Goal: Information Seeking & Learning: Learn about a topic

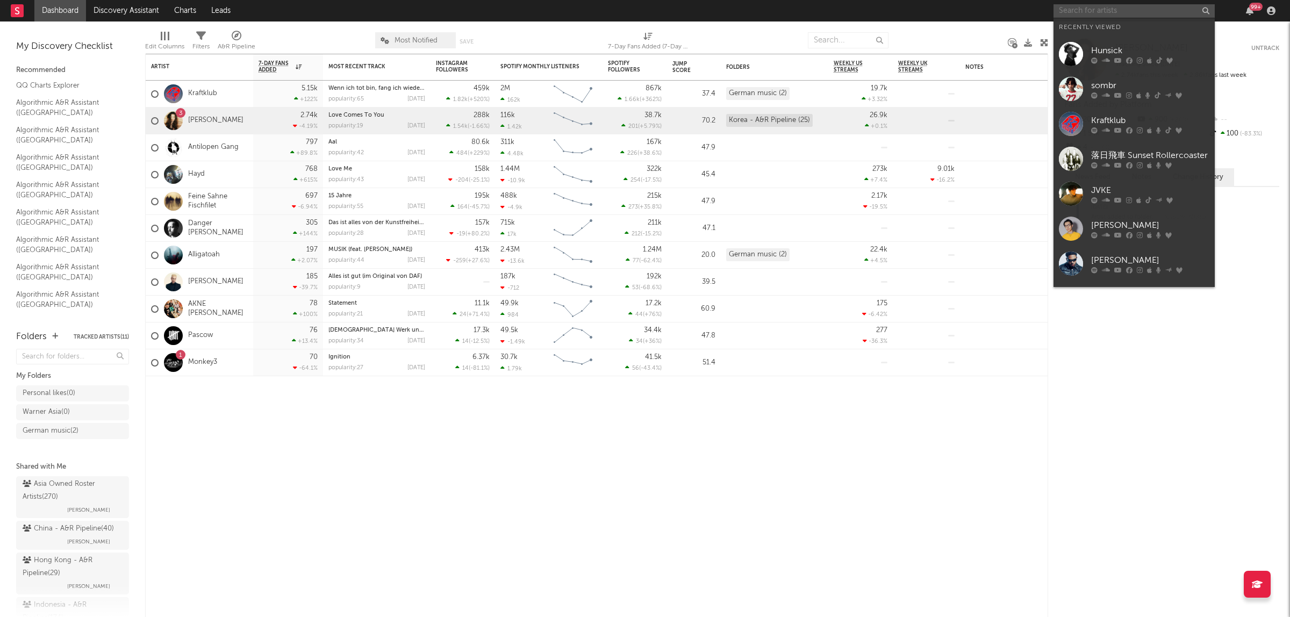
drag, startPoint x: 1081, startPoint y: 12, endPoint x: 1110, endPoint y: 13, distance: 29.0
click at [1081, 12] on input "text" at bounding box center [1133, 10] width 161 height 13
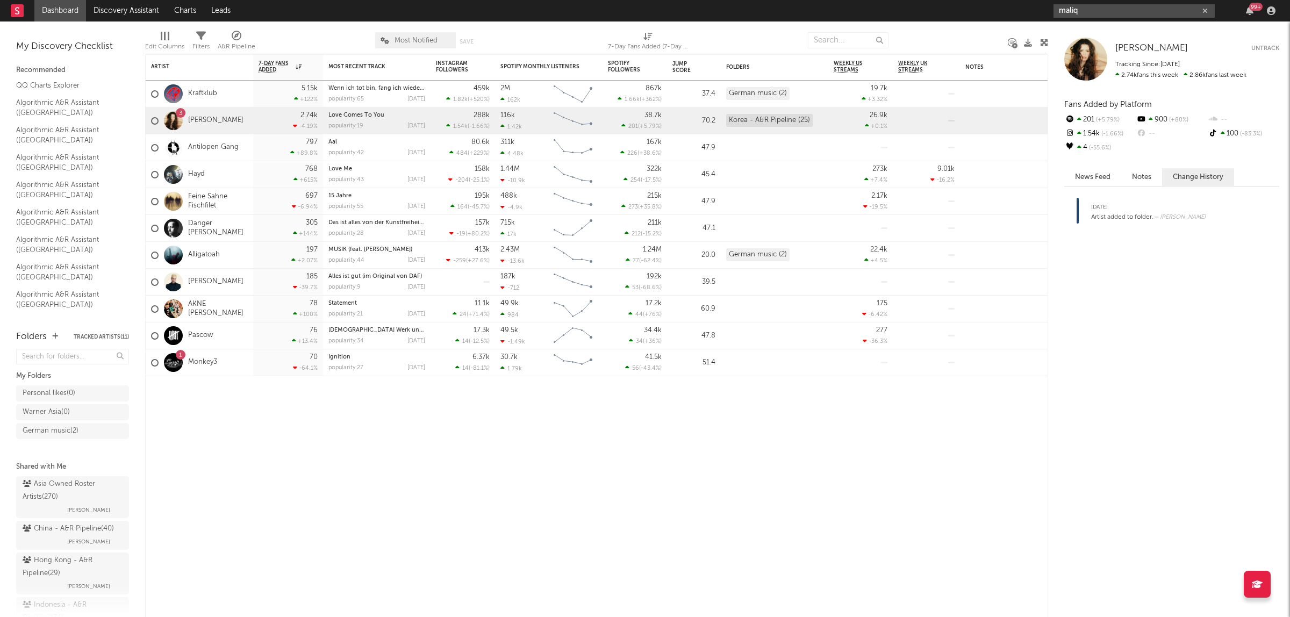
click at [1087, 12] on input "maliq" at bounding box center [1133, 10] width 161 height 13
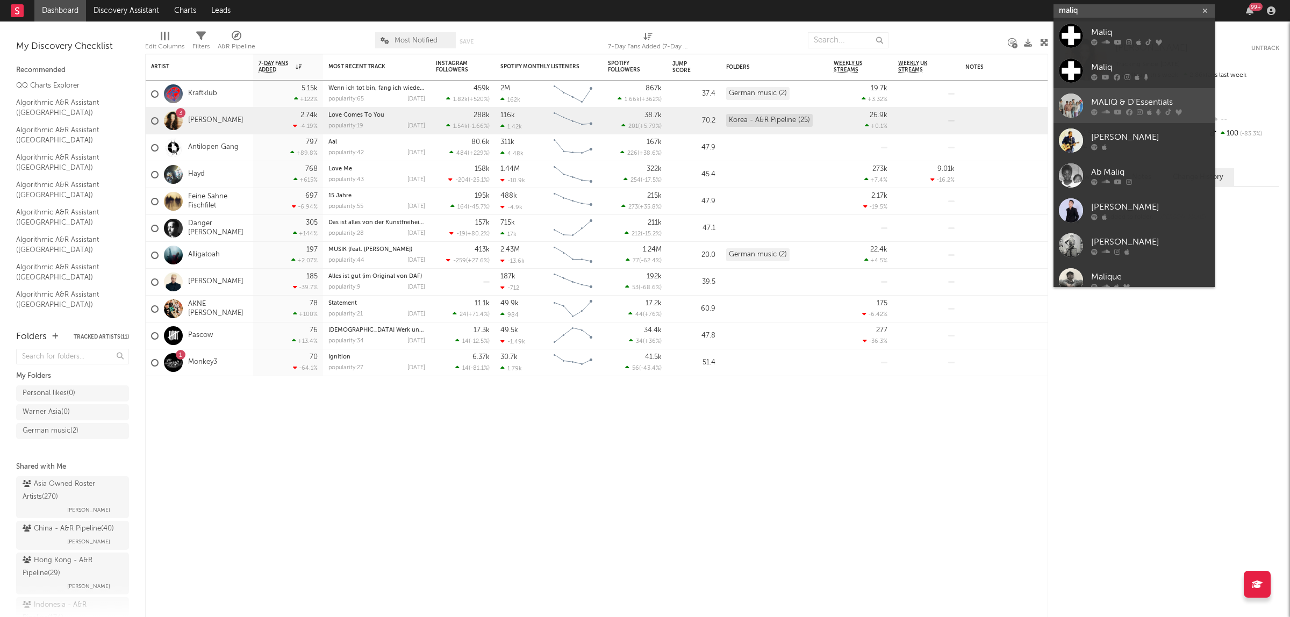
type input "maliq"
click at [1139, 103] on div "MALIQ & D'Essentials" at bounding box center [1150, 102] width 118 height 13
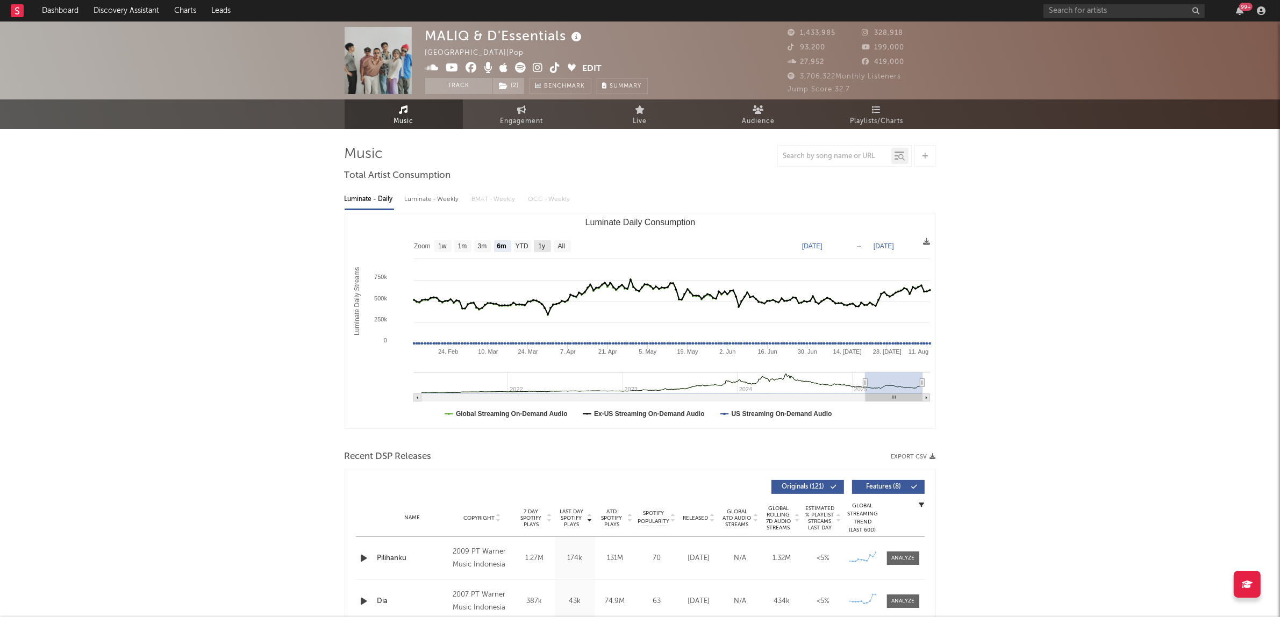
click at [543, 247] on text "1y" at bounding box center [541, 247] width 7 height 8
select select "1y"
type input "[DATE]"
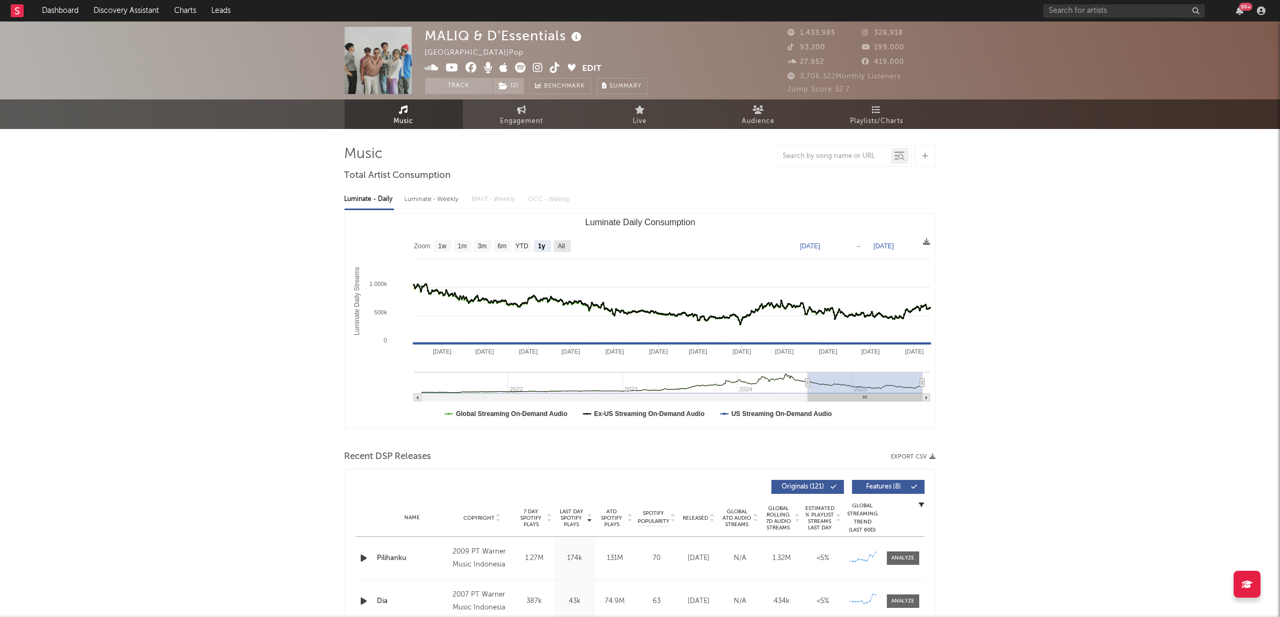
click at [560, 243] on text "All" at bounding box center [560, 247] width 7 height 8
select select "All"
type input "[DATE]"
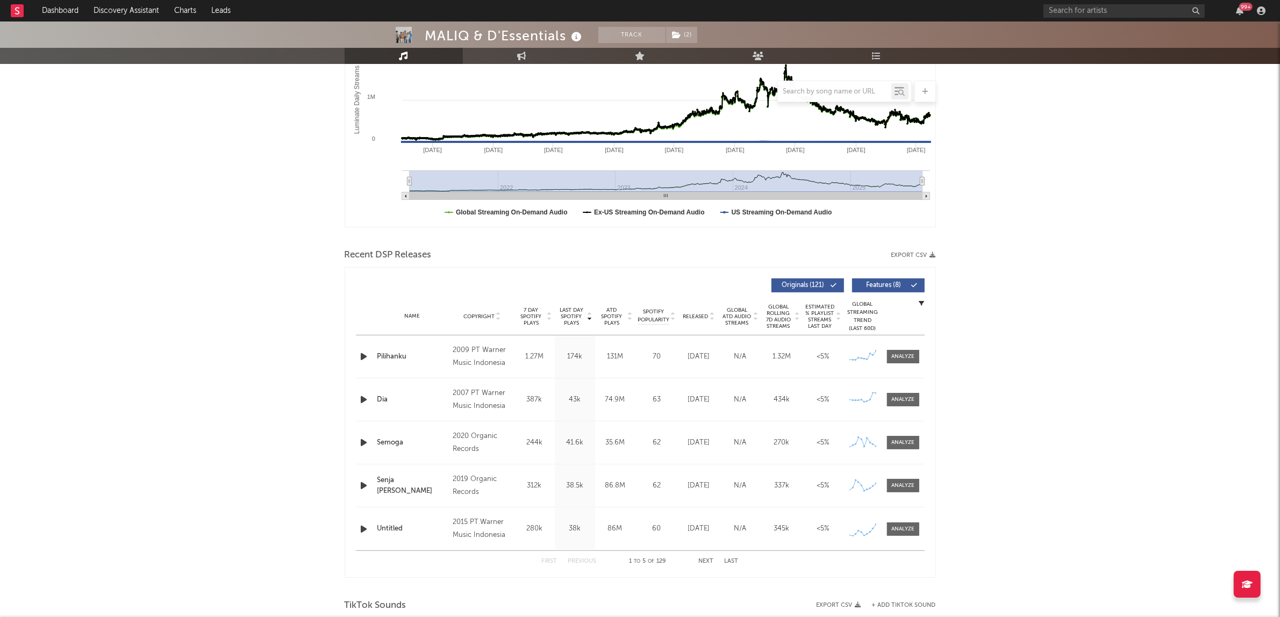
scroll to position [269, 0]
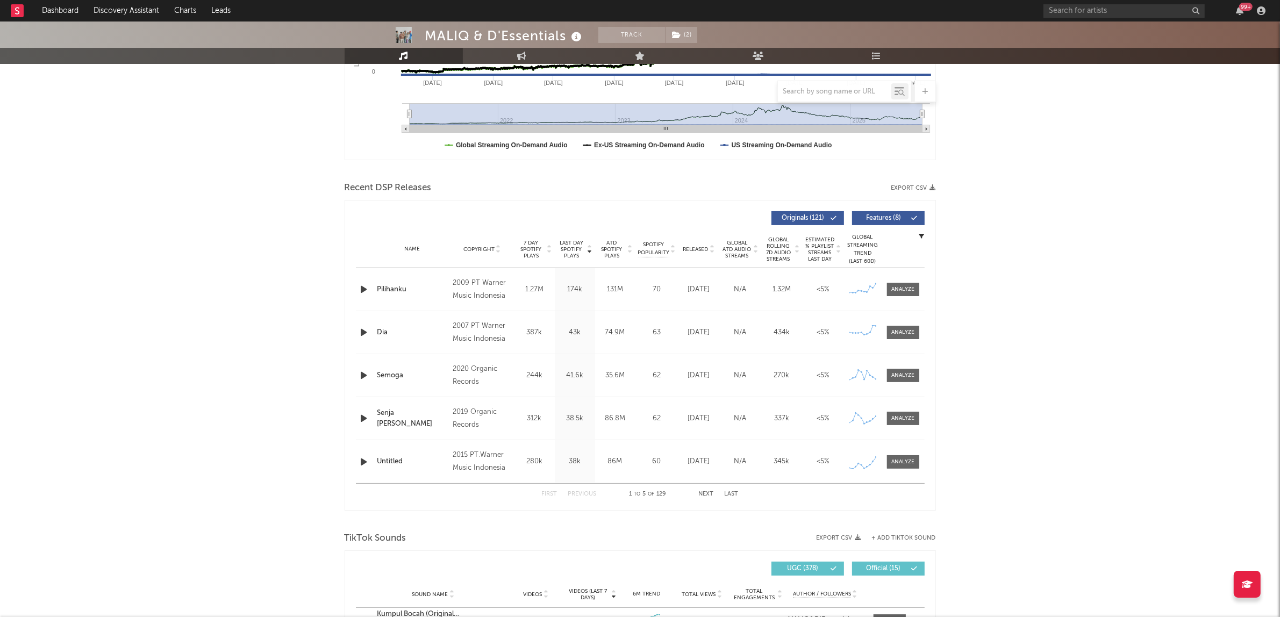
click at [272, 143] on div "MALIQ & D'Essentials Track ( 2 ) [GEOGRAPHIC_DATA] | Pop Edit Track ( 2 ) Bench…" at bounding box center [640, 564] width 1280 height 1623
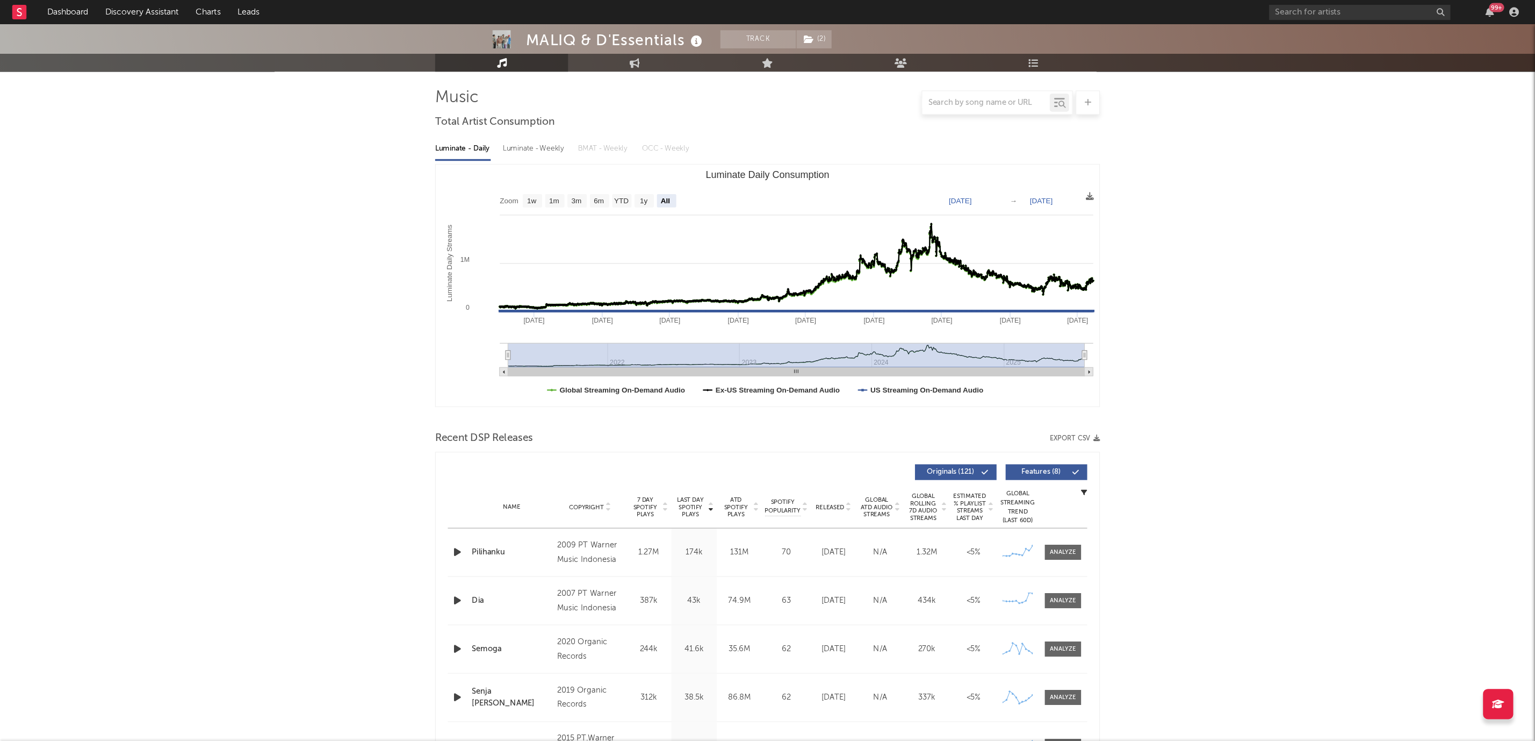
scroll to position [68, 0]
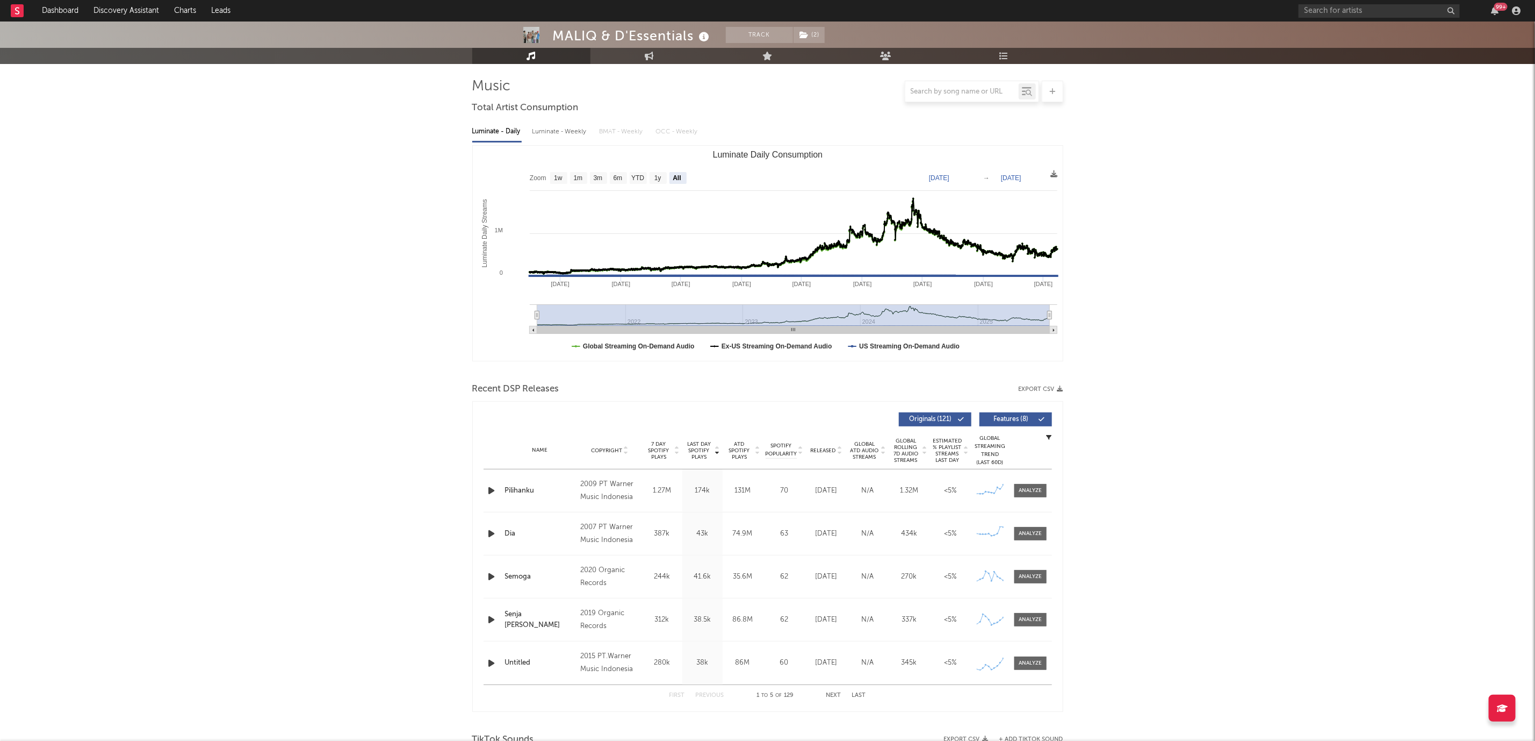
click at [677, 452] on icon at bounding box center [676, 452] width 5 height 4
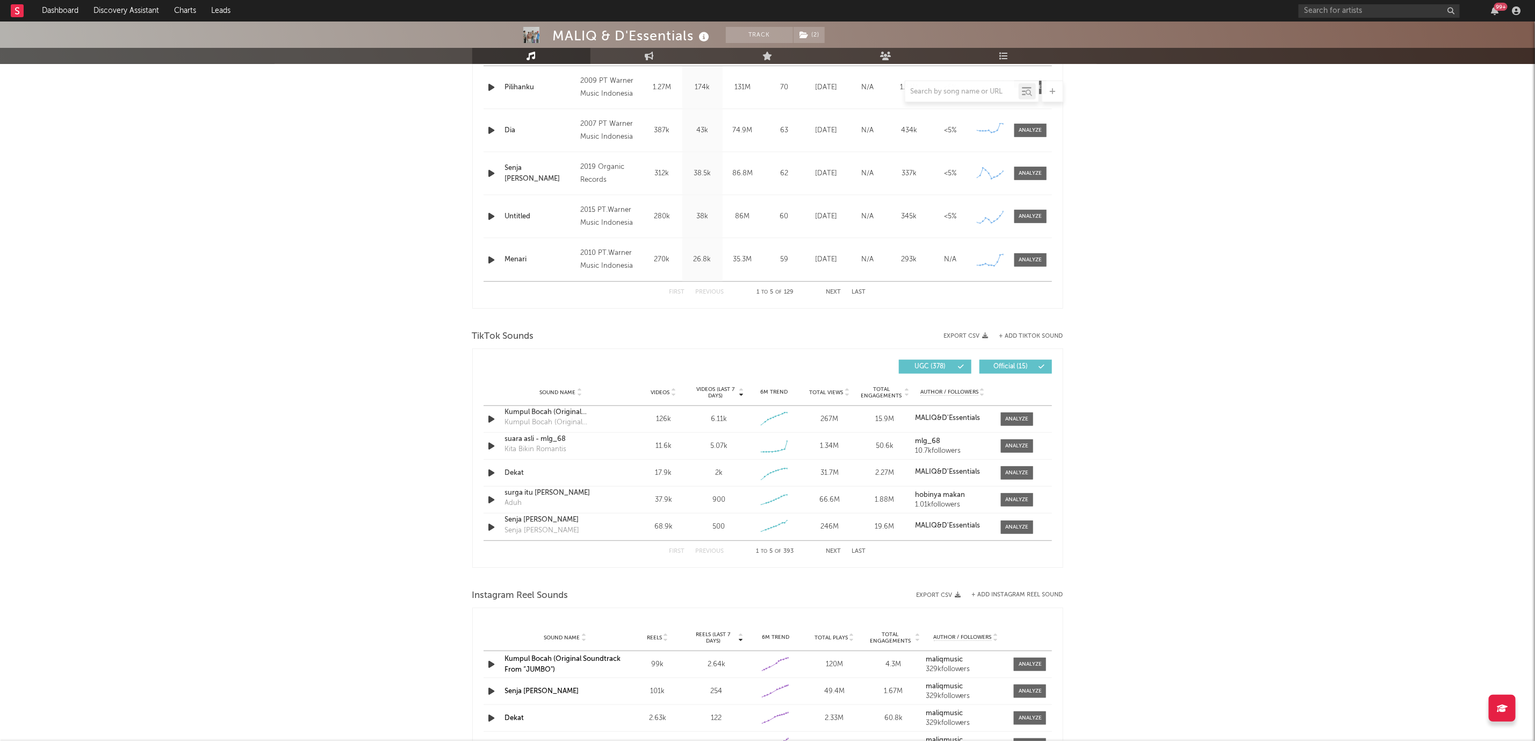
scroll to position [390, 0]
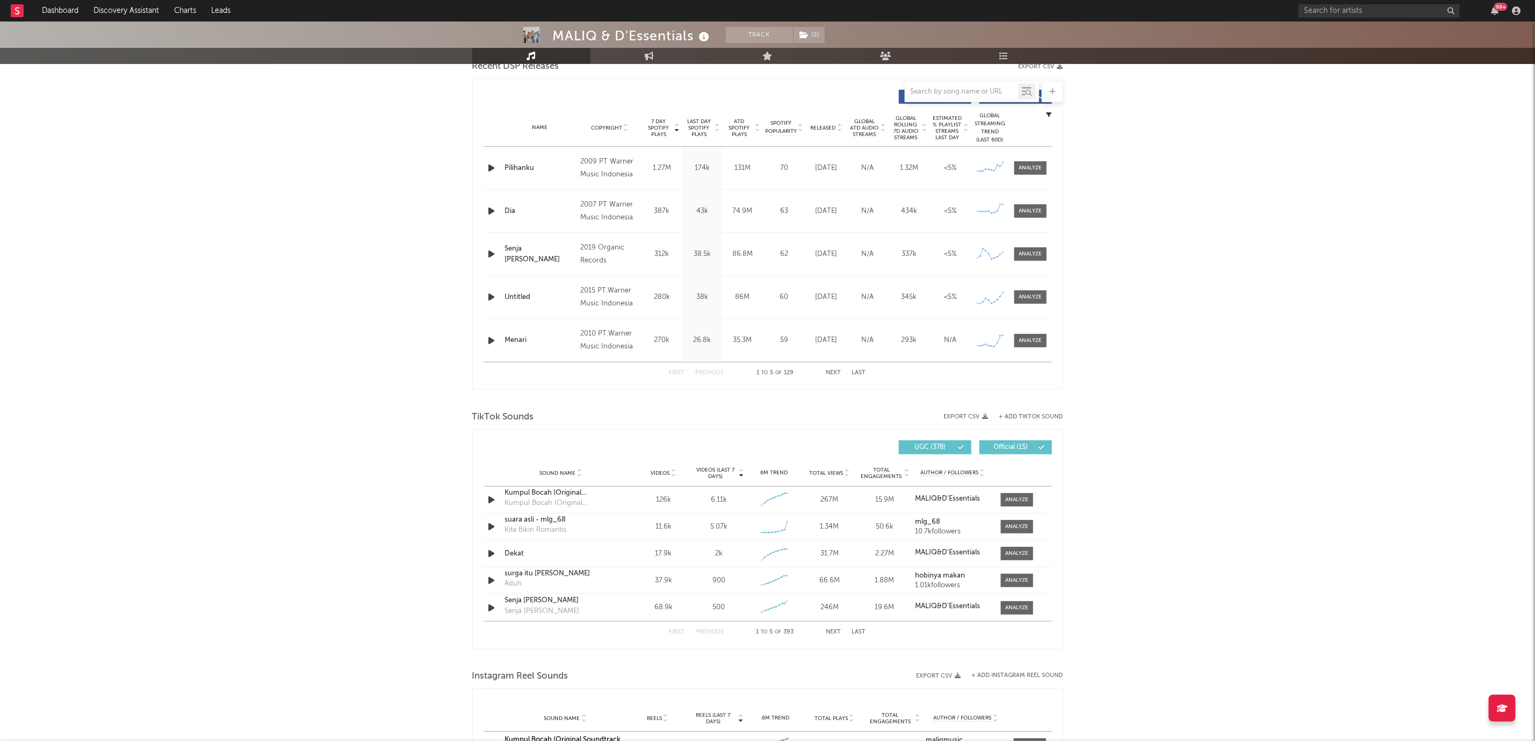
click at [833, 373] on button "Next" at bounding box center [834, 373] width 15 height 6
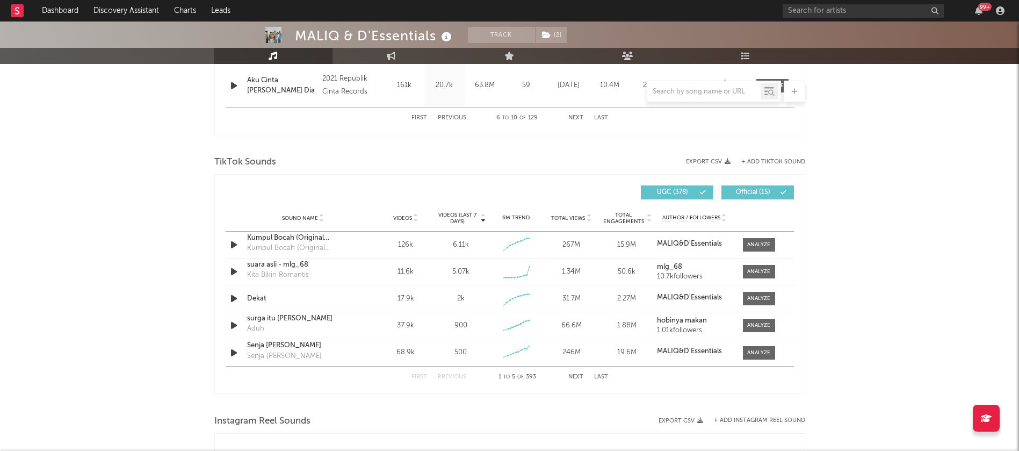
scroll to position [564, 0]
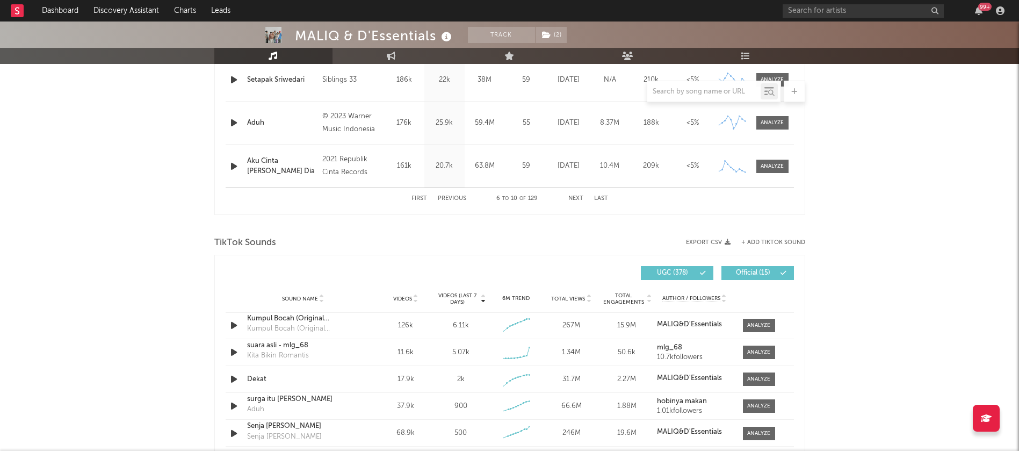
click at [419, 196] on button "First" at bounding box center [420, 199] width 16 height 6
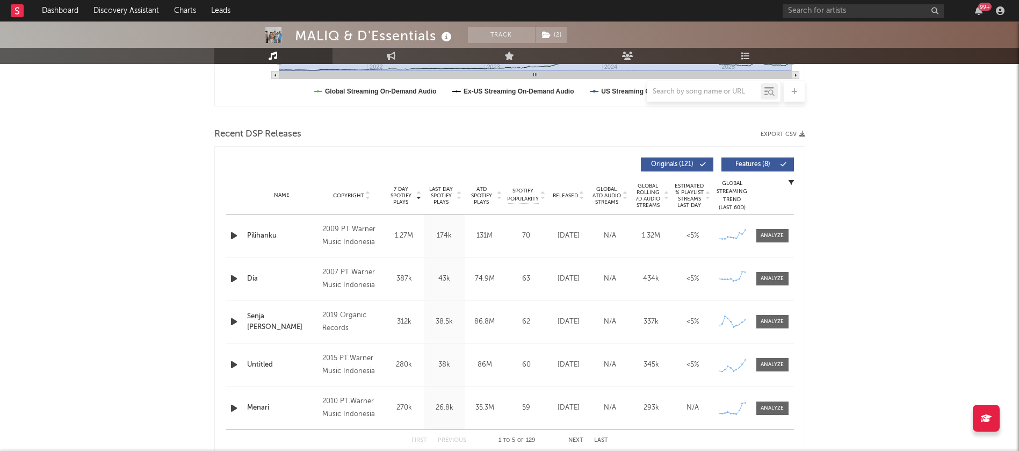
scroll to position [403, 0]
